Goal: Information Seeking & Learning: Learn about a topic

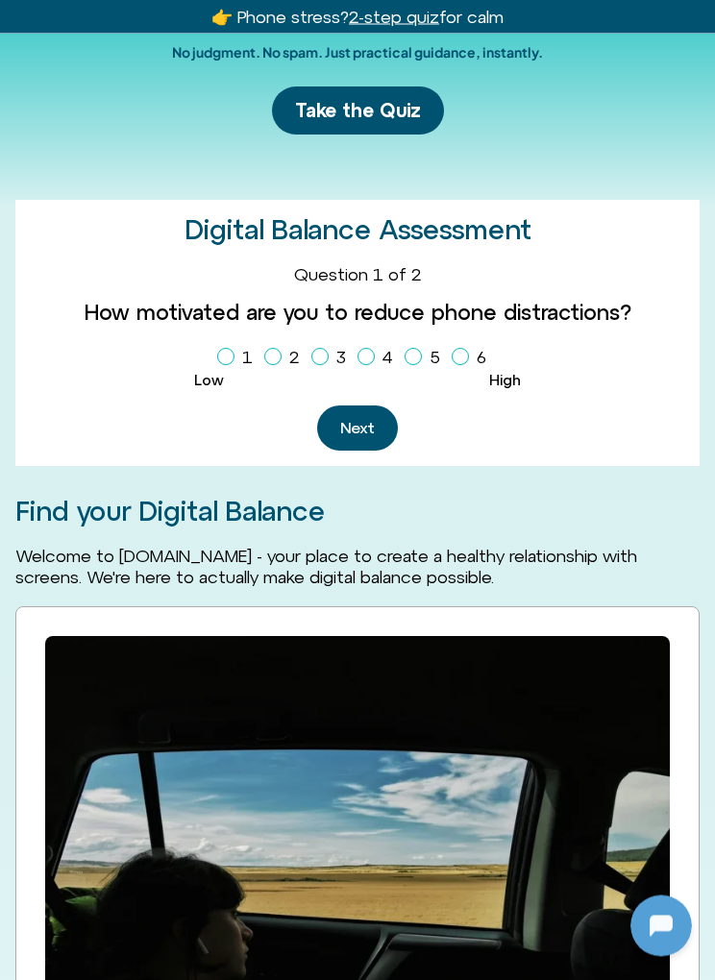
scroll to position [239, 0]
click at [409, 979] on img at bounding box center [357, 844] width 625 height 416
click at [642, 920] on div at bounding box center [660, 925] width 61 height 61
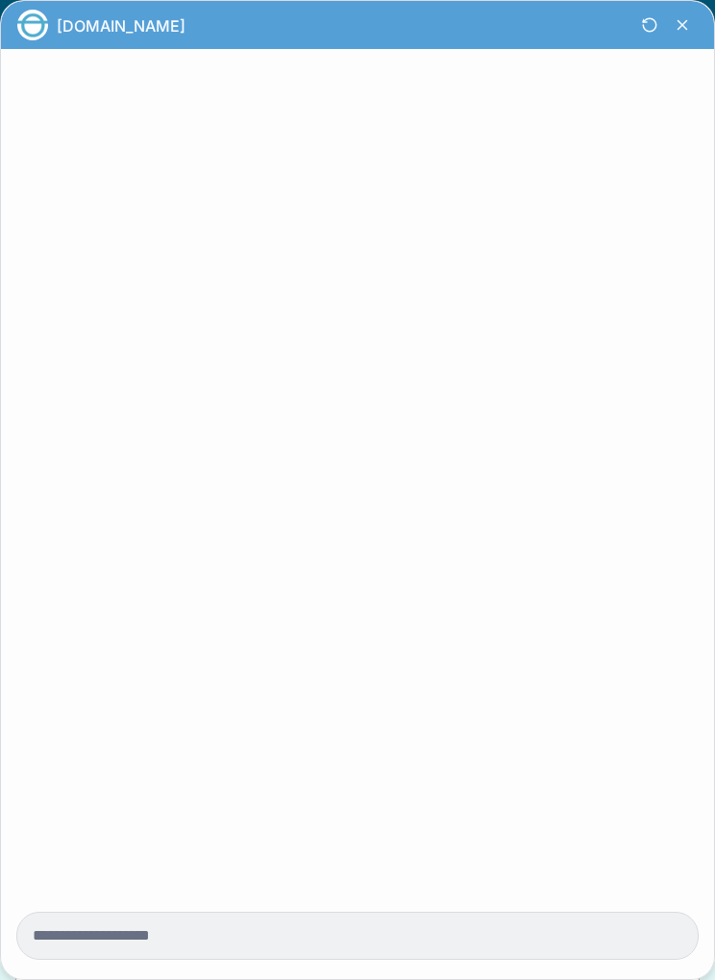
click at [641, 959] on div at bounding box center [357, 936] width 680 height 46
click at [668, 39] on icon "Close Chatbot Button" at bounding box center [682, 25] width 33 height 33
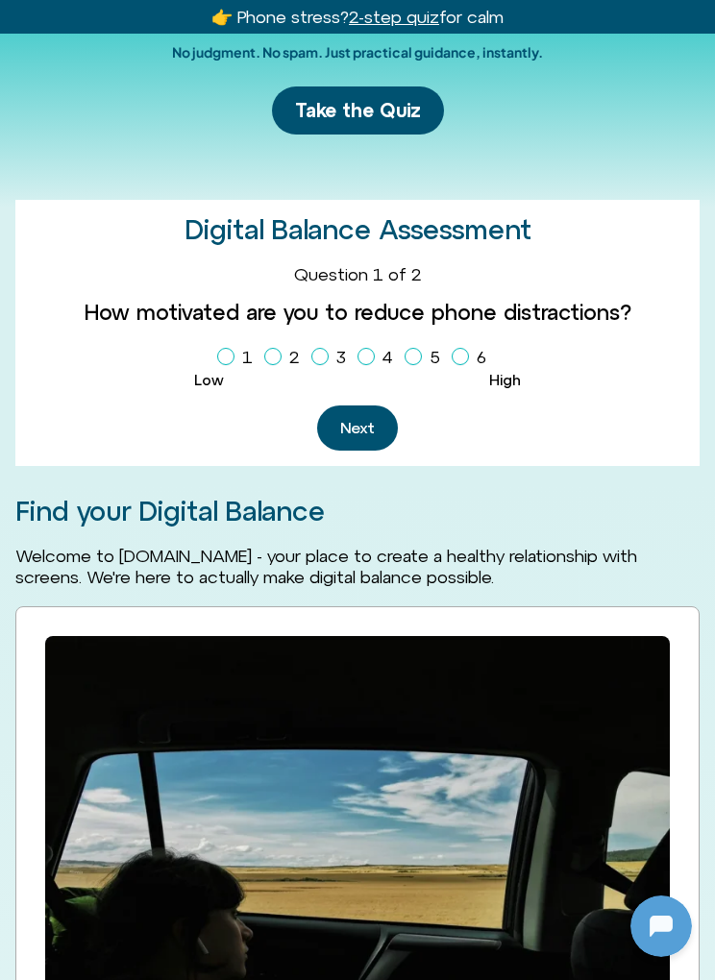
click at [700, 26] on div "👉 Phone stress? Try a 2-step quiz for calm 👉 Phone stress? 2-step quiz for calm" at bounding box center [357, 17] width 703 height 34
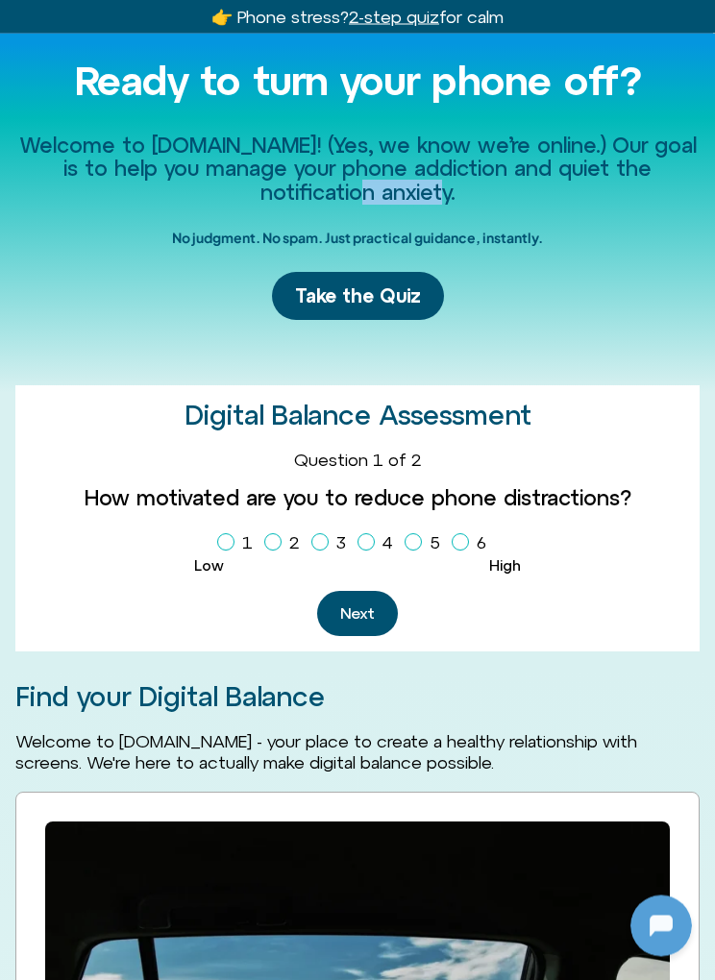
scroll to position [0, 0]
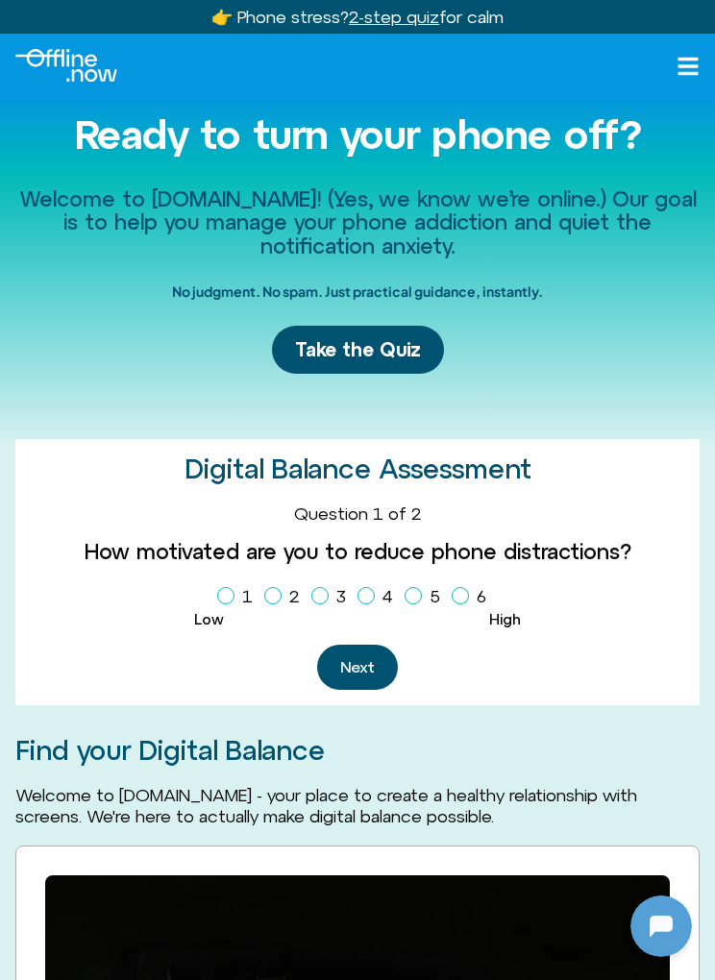
click at [678, 71] on icon at bounding box center [687, 66] width 23 height 23
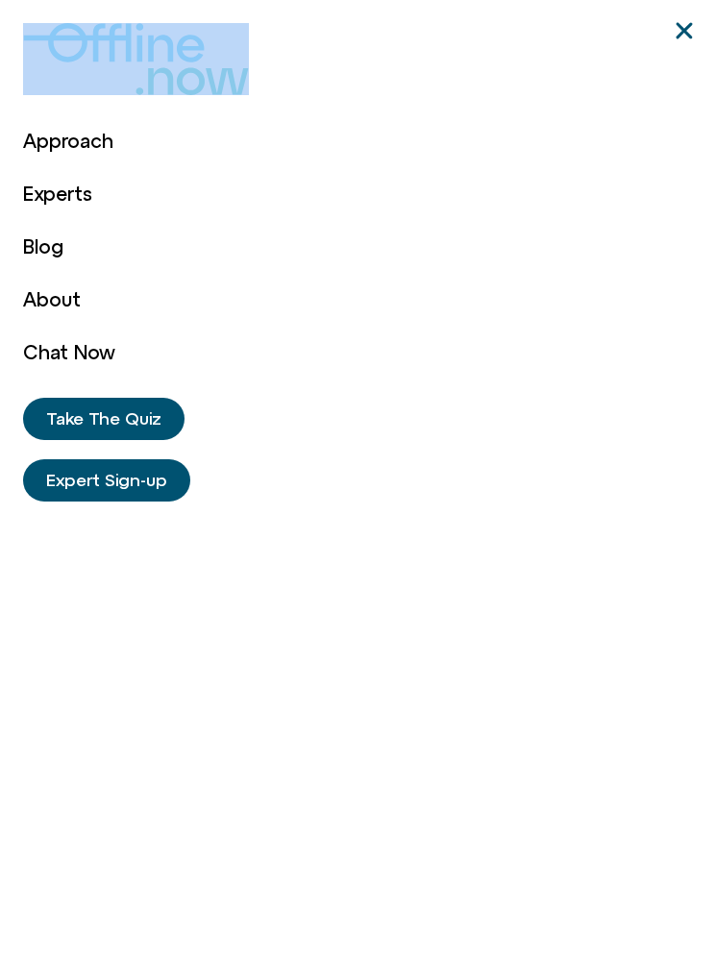
click at [689, 41] on icon "Close" at bounding box center [684, 30] width 23 height 23
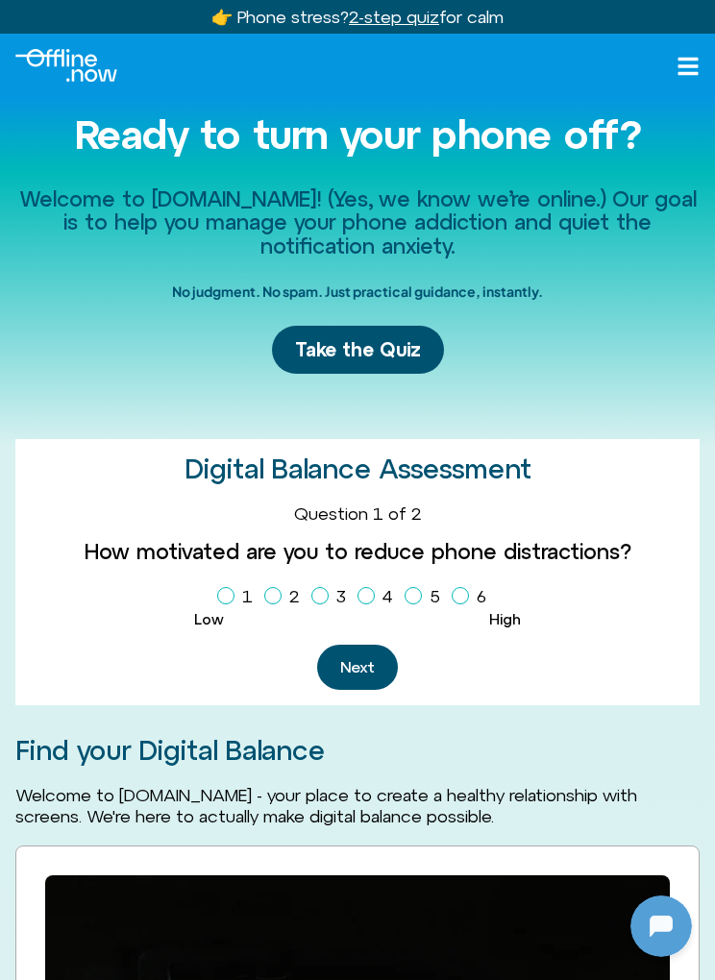
scroll to position [1, 0]
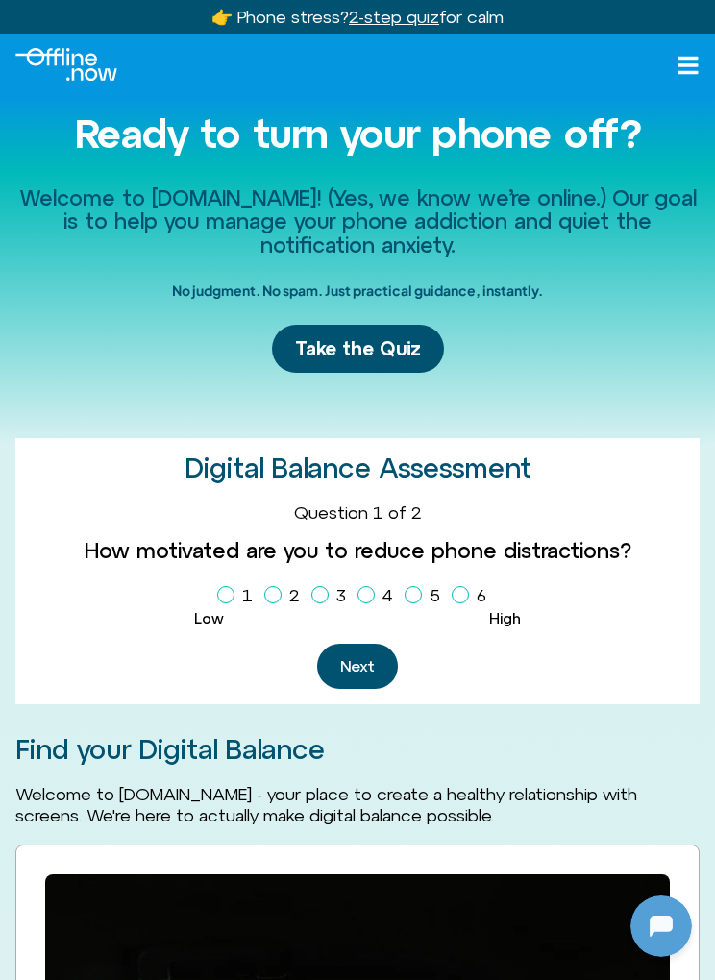
click at [478, 314] on div "Welcome to Offline.Now! (Yes, we know we’re online.) Our goal is to help you ma…" at bounding box center [357, 445] width 684 height 549
click at [460, 148] on h1 "Ready to turn your phone off?" at bounding box center [357, 133] width 684 height 44
click at [510, 233] on h2 "Welcome to [DOMAIN_NAME]! (Yes, we know we’re online.) Our goal is to help you …" at bounding box center [357, 221] width 684 height 70
click at [707, 487] on div "Welcome to Offline.Now! (Yes, we know we’re online.) Our goal is to help you ma…" at bounding box center [357, 445] width 715 height 549
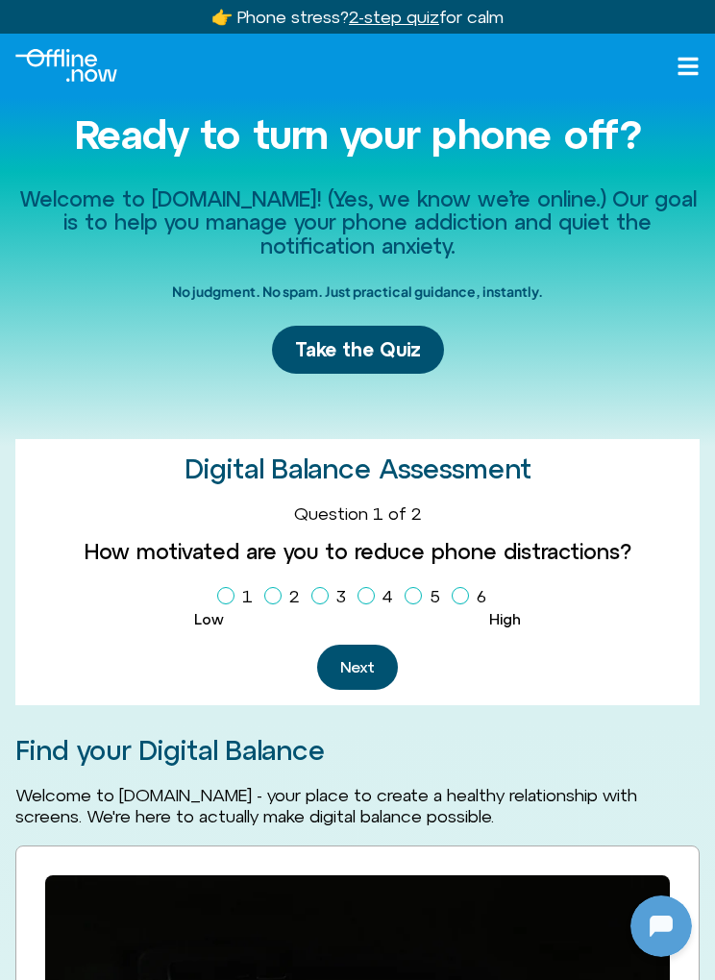
click at [697, 70] on icon at bounding box center [687, 66] width 23 height 23
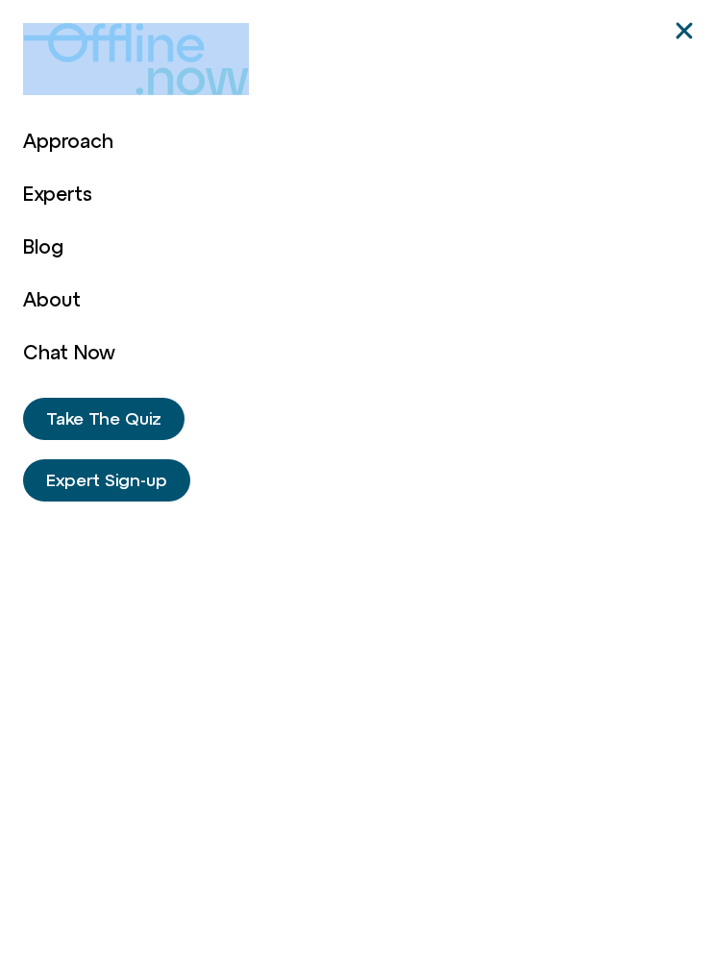
click at [545, 528] on div "Approach Experts Blog About Chat Now Approach Experts Blog About Chat Now Take …" at bounding box center [357, 490] width 669 height 980
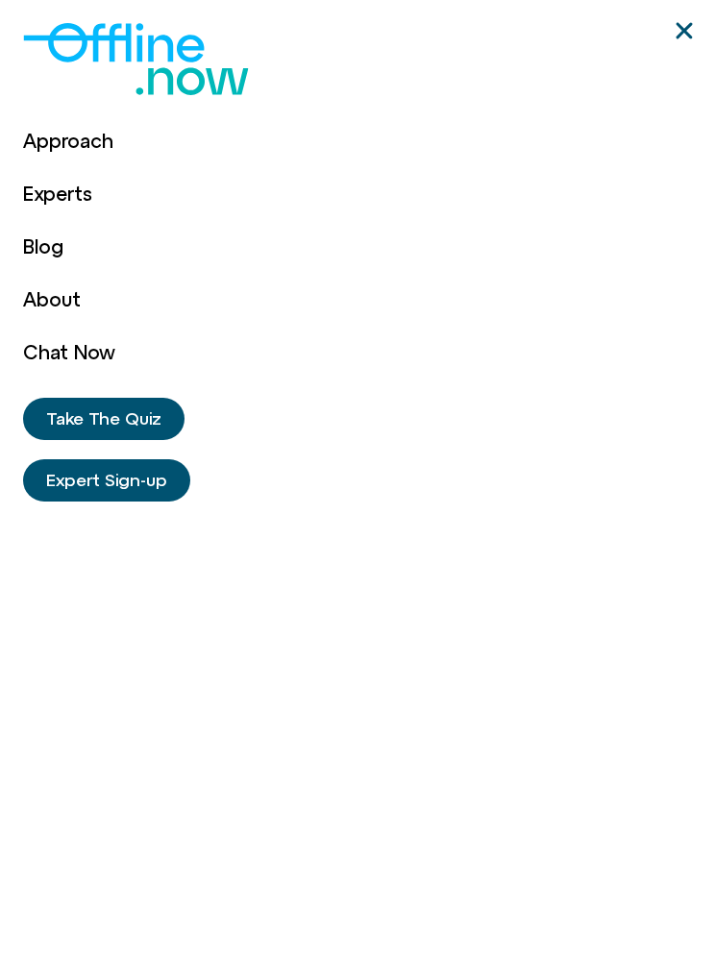
click at [508, 547] on div "Approach Experts Blog About Chat Now Approach Experts Blog About Chat Now Take …" at bounding box center [357, 490] width 669 height 980
click at [508, 556] on div "Approach Experts Blog About Chat Now Approach Experts Blog About Chat Now Take …" at bounding box center [357, 490] width 669 height 980
click at [503, 535] on div "Approach Experts Blog About Chat Now Approach Experts Blog About Chat Now Take …" at bounding box center [357, 490] width 669 height 980
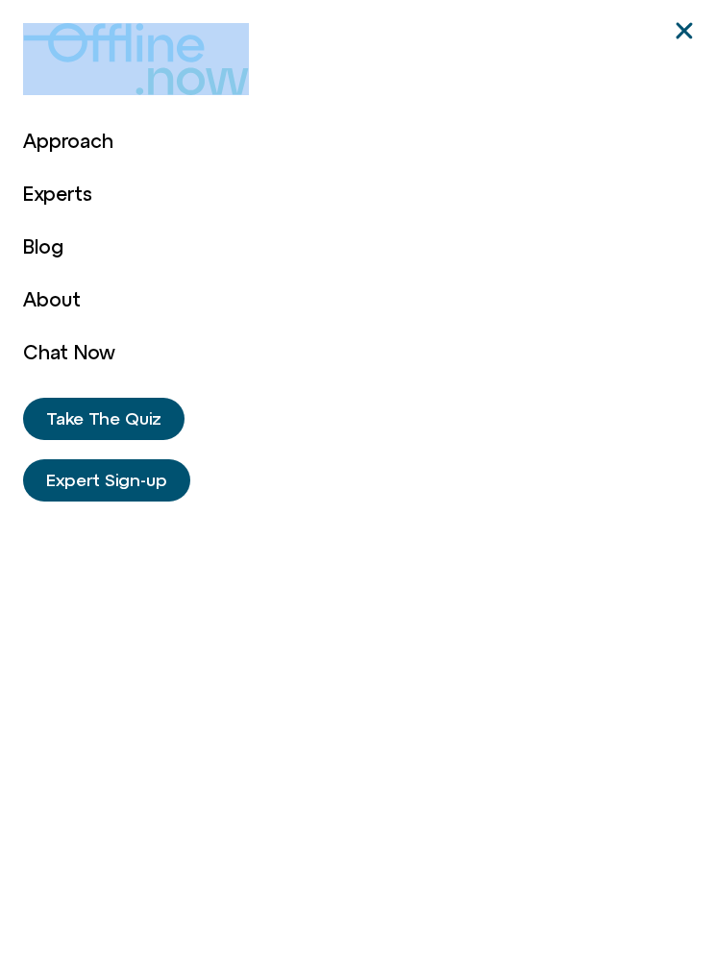
click at [682, 51] on div "Approach Experts Blog About Chat Now Approach Experts Blog About Chat Now Take …" at bounding box center [357, 490] width 669 height 980
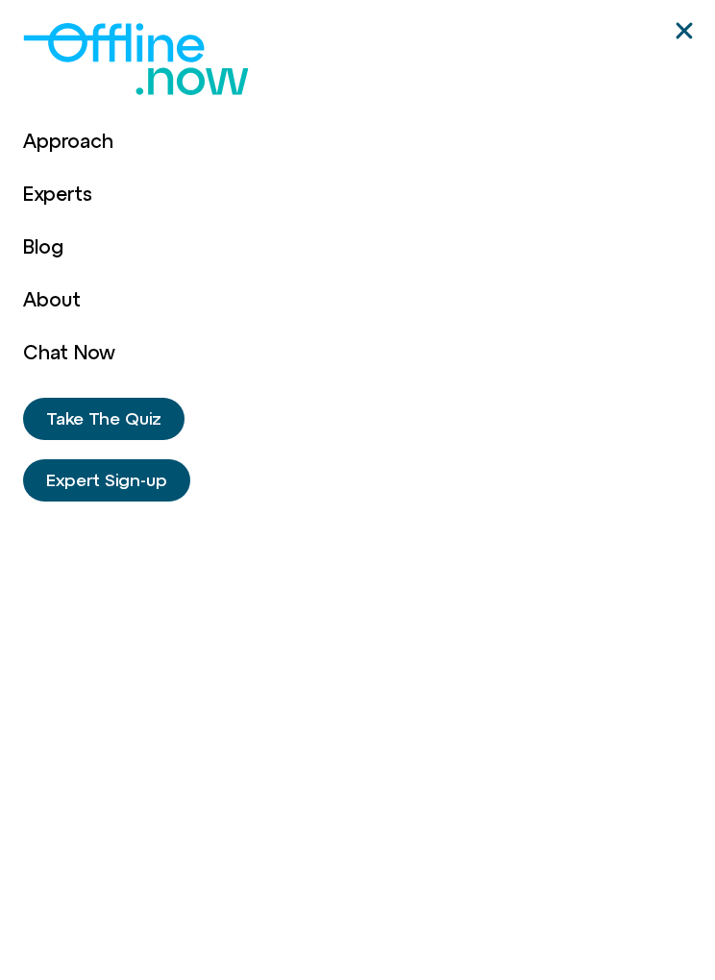
click at [689, 38] on icon "Close" at bounding box center [684, 30] width 23 height 23
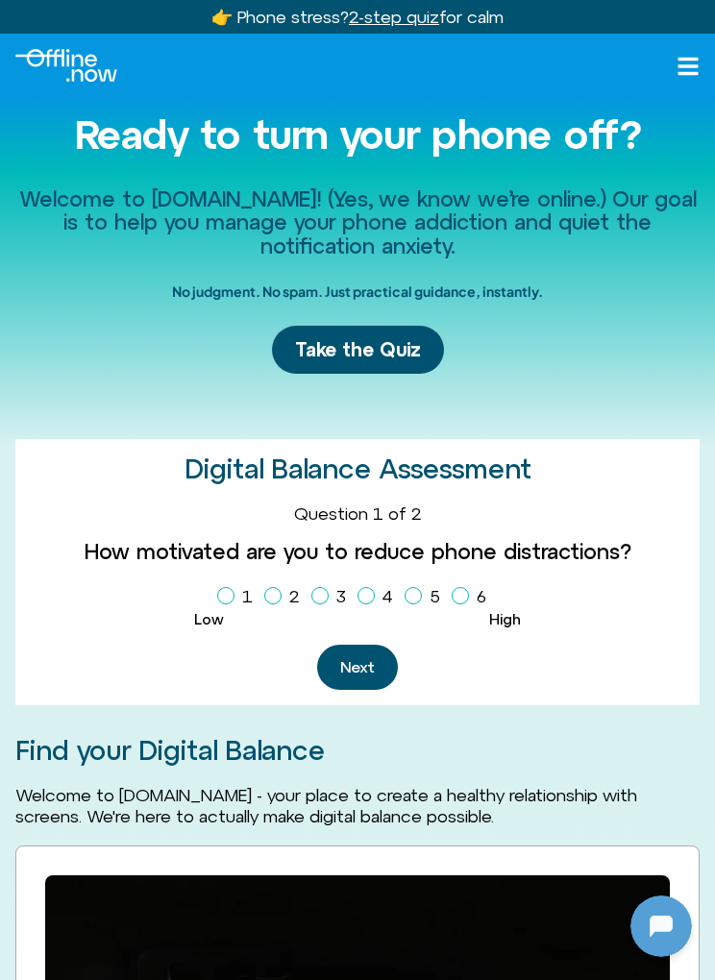
click at [699, 29] on div "👉 Phone stress? Try a 2-step quiz for calm 👉 Phone stress? 2-step quiz for calm" at bounding box center [357, 17] width 703 height 34
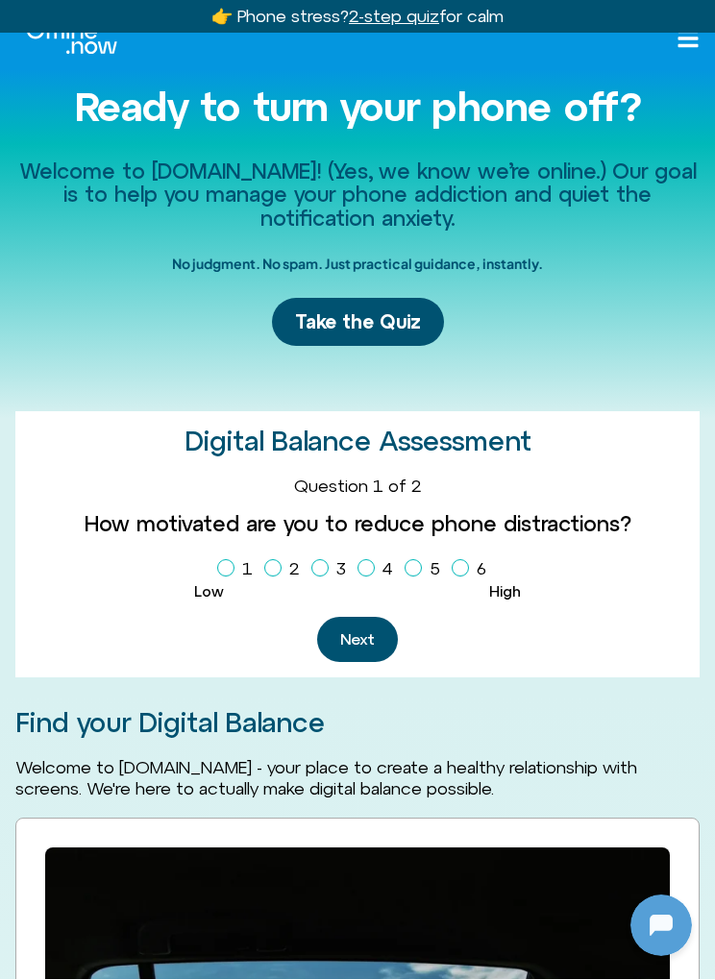
scroll to position [25, 0]
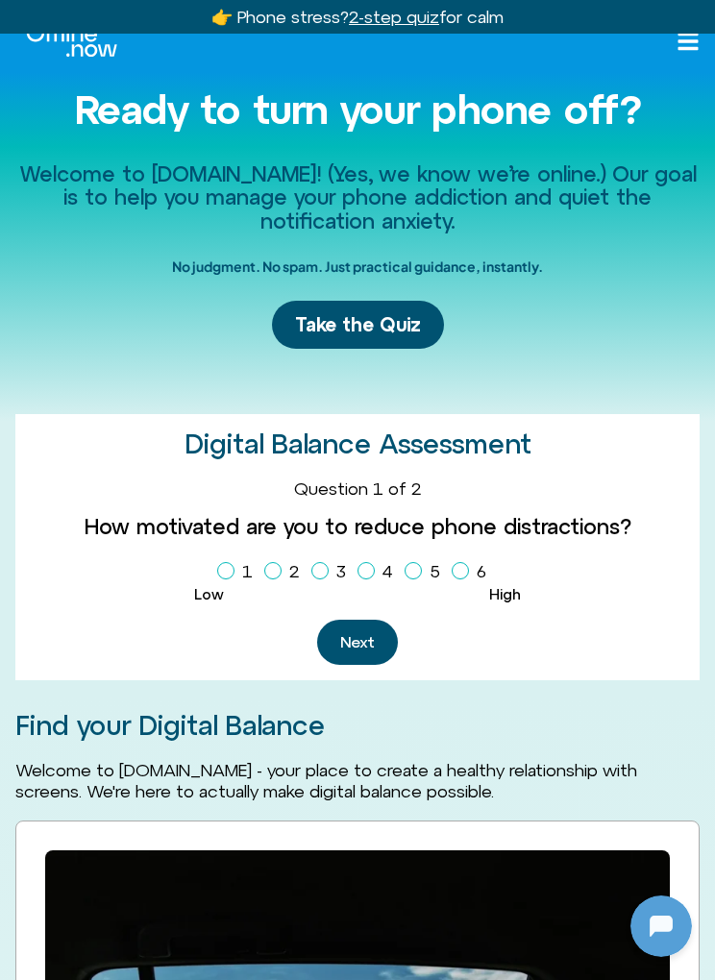
click at [676, 558] on div "How motivated are you to reduce phone distractions? 1 2 3 4 5 6" at bounding box center [357, 550] width 653 height 73
